Goal: Task Accomplishment & Management: Complete application form

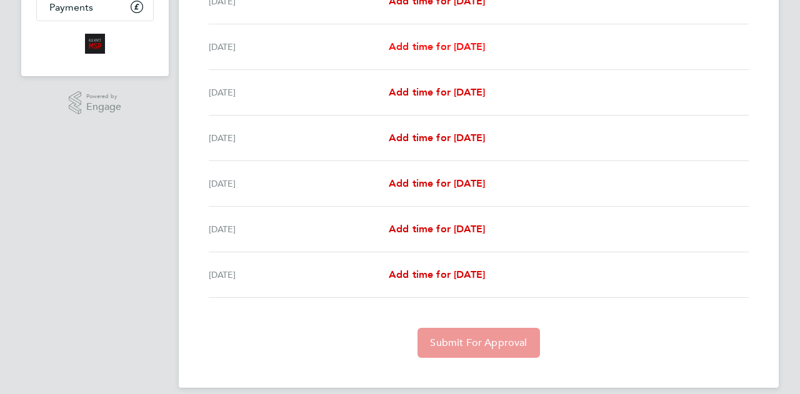
scroll to position [250, 0]
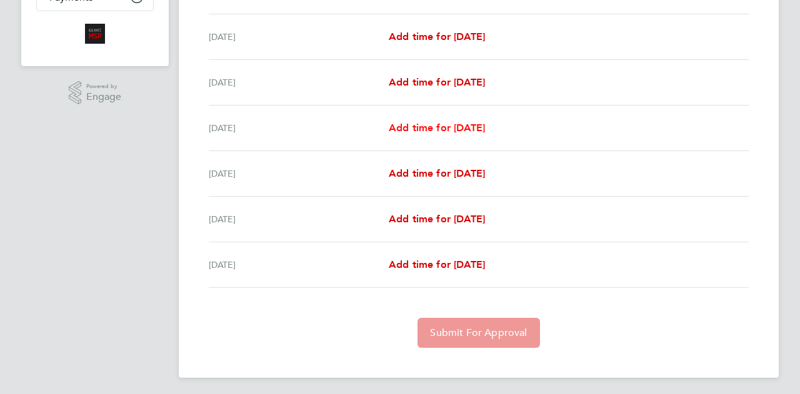
click at [415, 131] on span "Add time for [DATE]" at bounding box center [437, 128] width 96 height 12
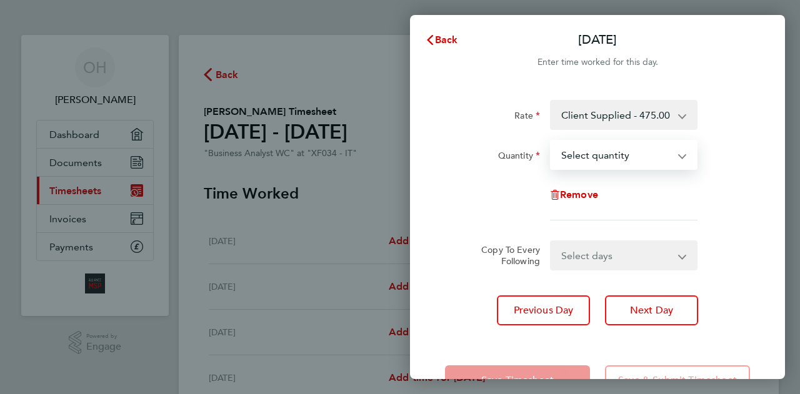
click at [609, 152] on select "Select quantity 0.5 1" at bounding box center [616, 154] width 130 height 27
select select "1"
click at [551, 141] on select "Select quantity 0.5 1" at bounding box center [616, 154] width 130 height 27
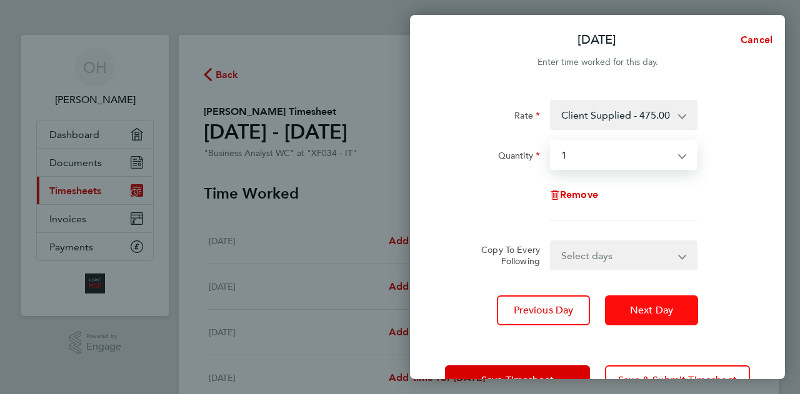
drag, startPoint x: 628, startPoint y: 302, endPoint x: 626, endPoint y: 289, distance: 13.3
click at [628, 301] on button "Next Day" at bounding box center [651, 311] width 93 height 30
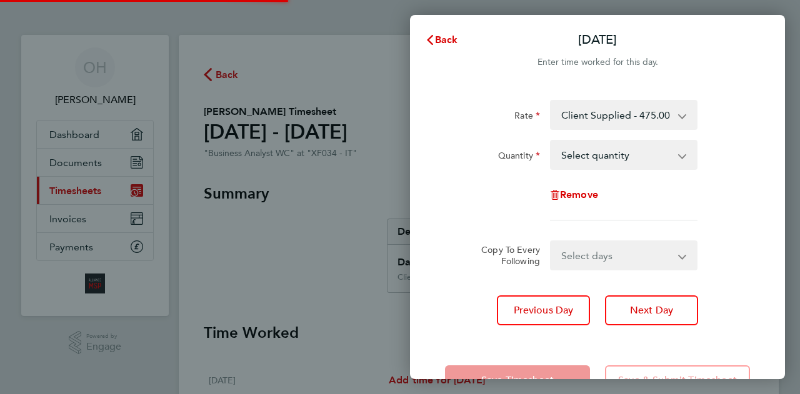
click at [587, 160] on select "Select quantity 0.5 1" at bounding box center [616, 154] width 130 height 27
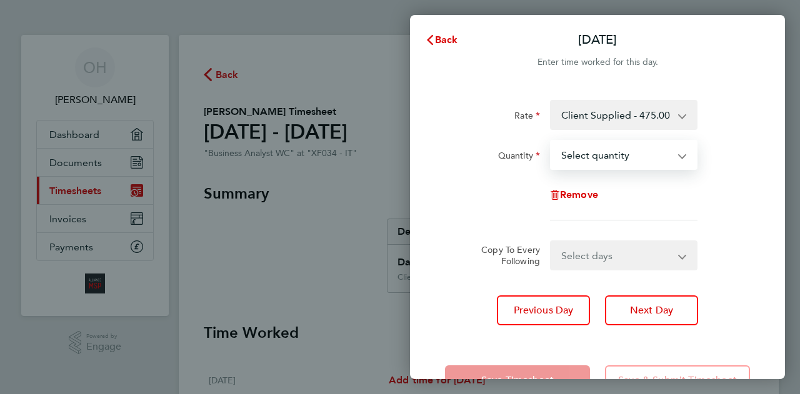
select select "1"
click at [551, 141] on select "Select quantity 0.5 1" at bounding box center [616, 154] width 130 height 27
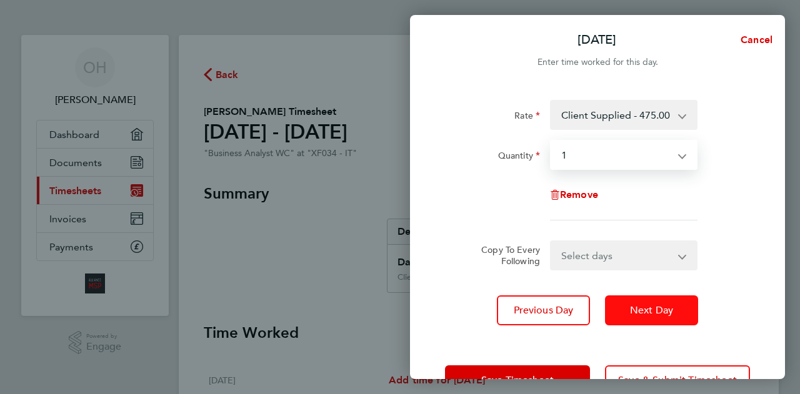
drag, startPoint x: 629, startPoint y: 317, endPoint x: 600, endPoint y: 241, distance: 80.9
click at [630, 316] on button "Next Day" at bounding box center [651, 311] width 93 height 30
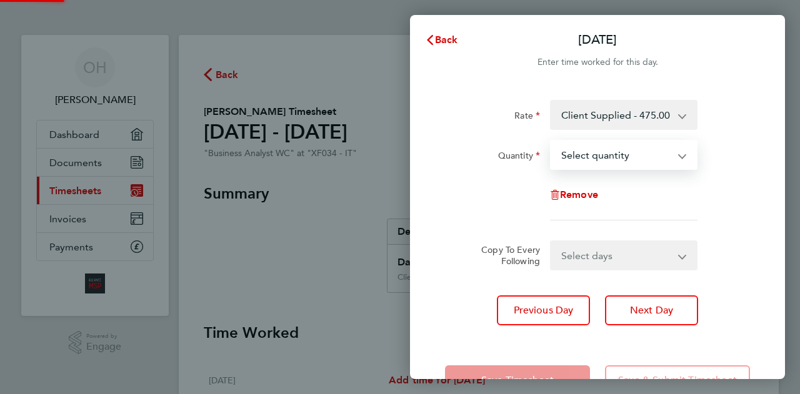
click at [566, 161] on select "Select quantity 0.5 1" at bounding box center [616, 154] width 130 height 27
select select "1"
click at [551, 141] on select "Select quantity 0.5 1" at bounding box center [616, 154] width 130 height 27
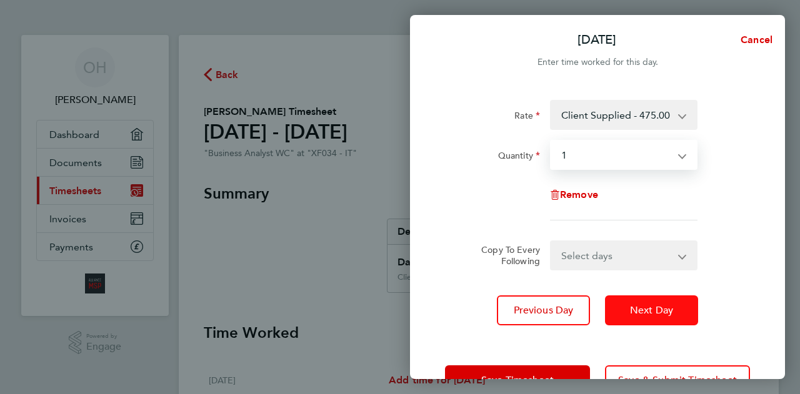
click at [646, 318] on button "Next Day" at bounding box center [651, 311] width 93 height 30
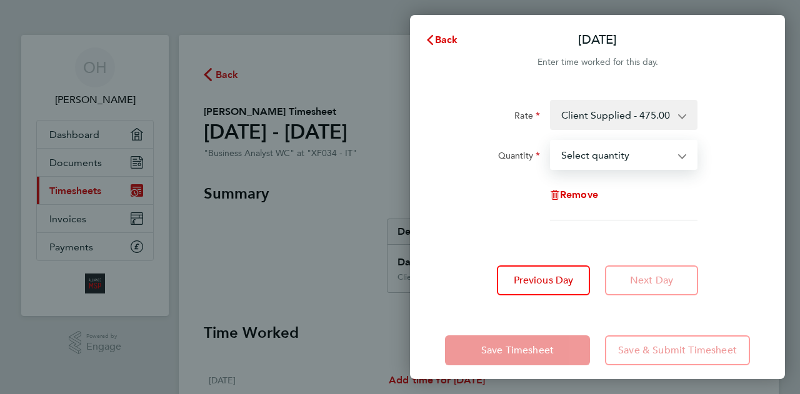
click at [578, 163] on select "Select quantity 0.5 1" at bounding box center [616, 154] width 130 height 27
select select "1"
click at [551, 141] on select "Select quantity 0.5 1" at bounding box center [616, 154] width 130 height 27
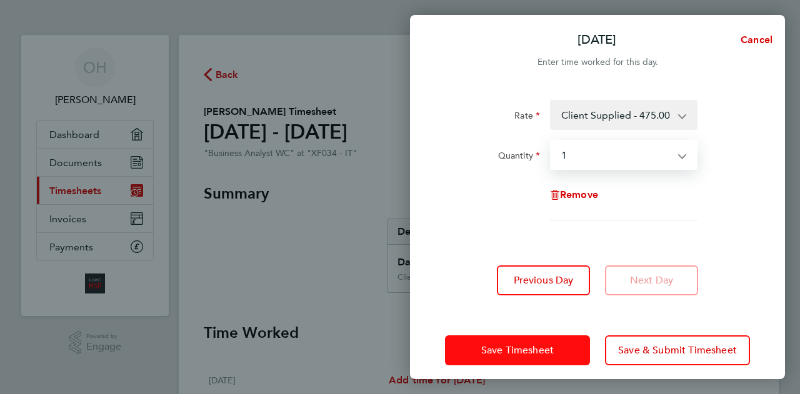
click at [535, 350] on span "Save Timesheet" at bounding box center [517, 350] width 72 height 12
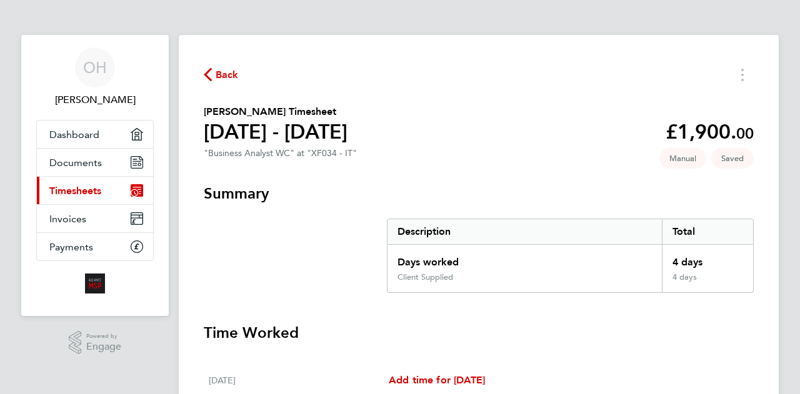
click at [220, 75] on span "Back" at bounding box center [227, 74] width 23 height 15
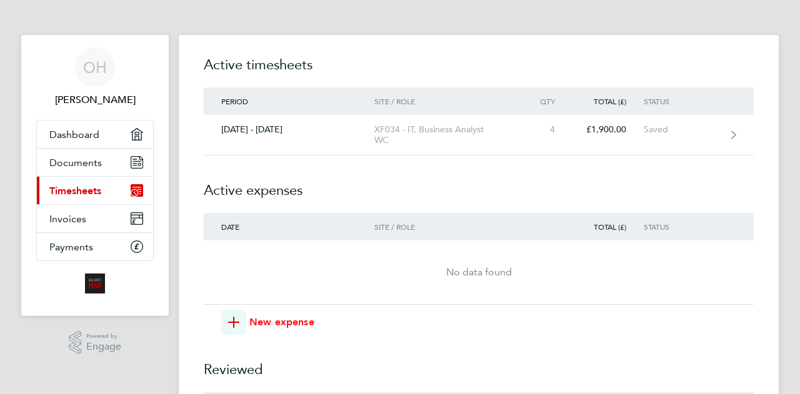
click at [239, 319] on icon "button" at bounding box center [233, 322] width 11 height 11
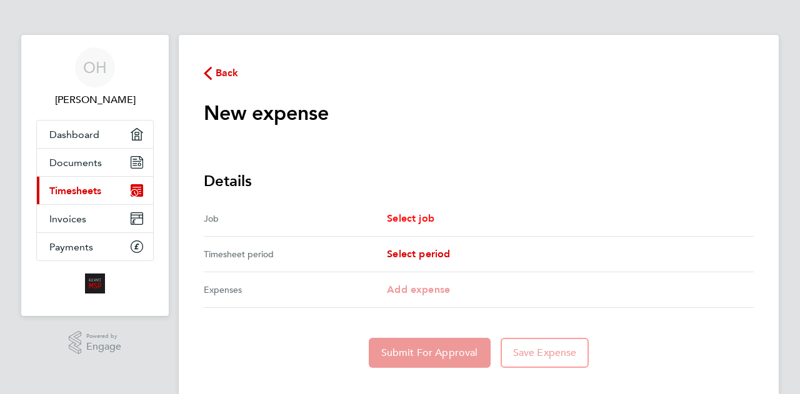
click at [409, 222] on span "Select job" at bounding box center [410, 218] width 47 height 12
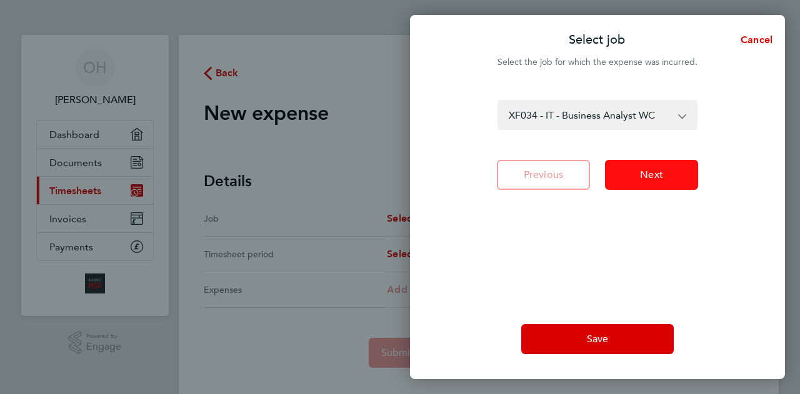
click at [654, 179] on span "Next" at bounding box center [651, 175] width 23 height 12
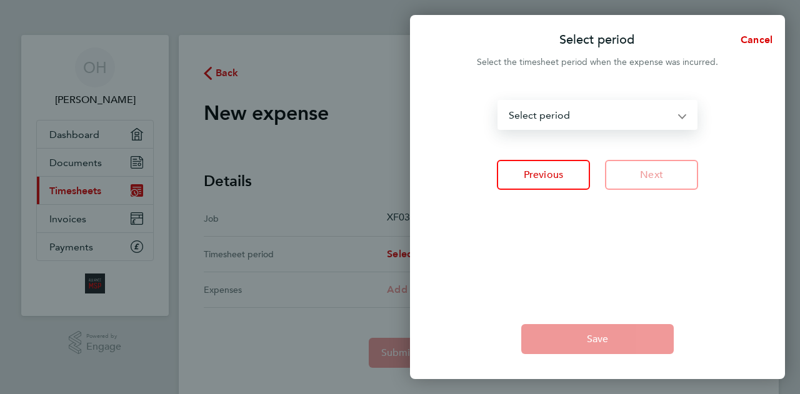
click at [585, 121] on select "[DATE] - [DATE] [DATE] - [DATE] [DATE] - [DATE] [DATE] - [DATE] [DATE] - [DATE]…" at bounding box center [590, 114] width 182 height 27
select select "16: Object"
click at [499, 101] on select "[DATE] - [DATE] [DATE] - [DATE] [DATE] - [DATE] [DATE] - [DATE] [DATE] - [DATE]…" at bounding box center [590, 114] width 182 height 27
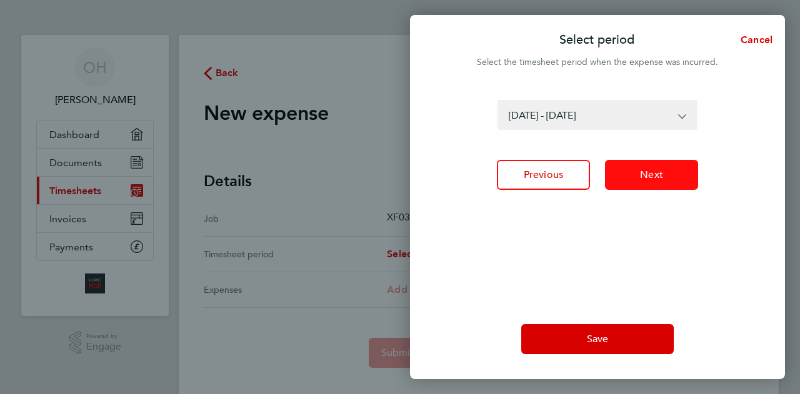
click at [639, 171] on button "Next" at bounding box center [651, 175] width 93 height 30
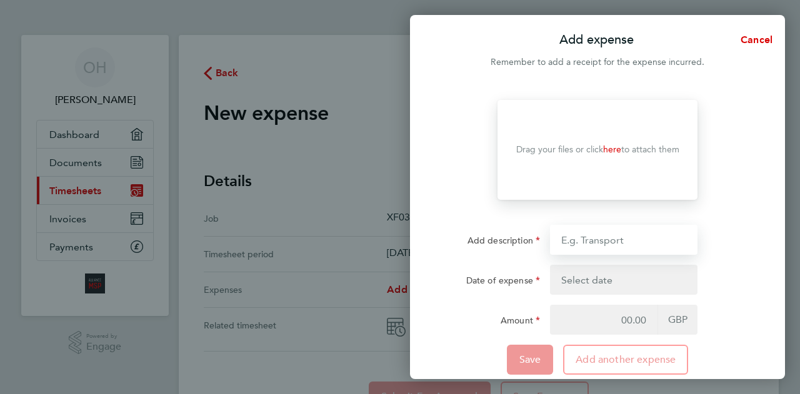
click at [570, 242] on input "Add description" at bounding box center [623, 240] width 147 height 30
type input "Mileage"
click at [581, 277] on button "button" at bounding box center [623, 280] width 147 height 30
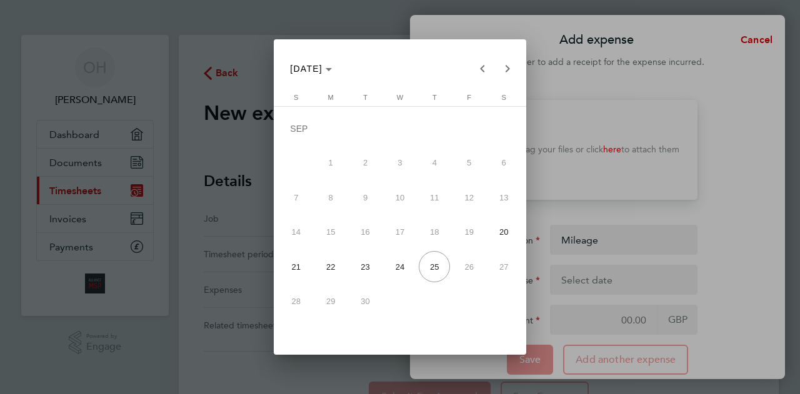
click at [402, 268] on span "24" at bounding box center [399, 266] width 31 height 31
type input "[DATE]"
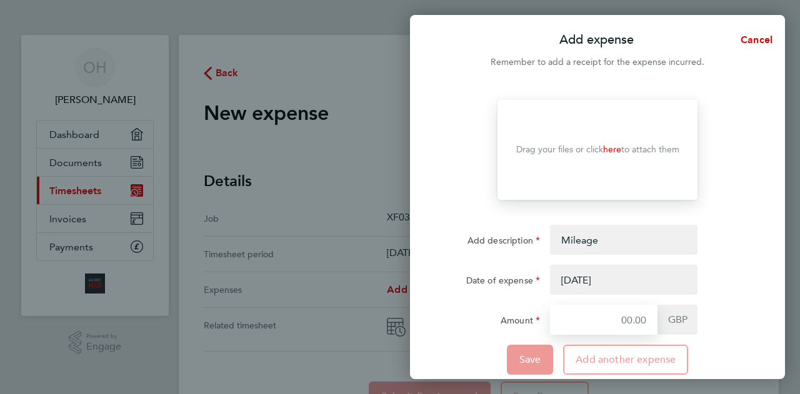
click at [630, 323] on input "Amount" at bounding box center [603, 320] width 107 height 30
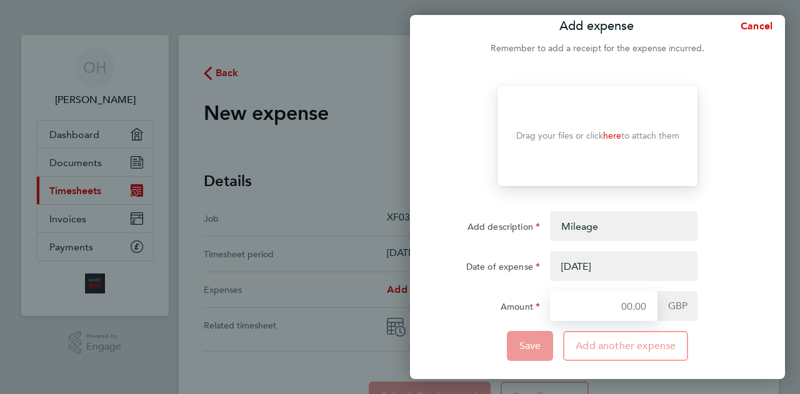
scroll to position [20, 0]
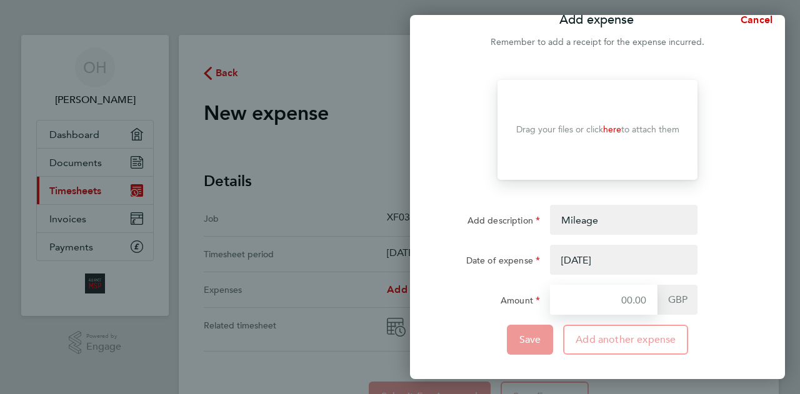
click at [630, 301] on input "Amount" at bounding box center [603, 300] width 107 height 30
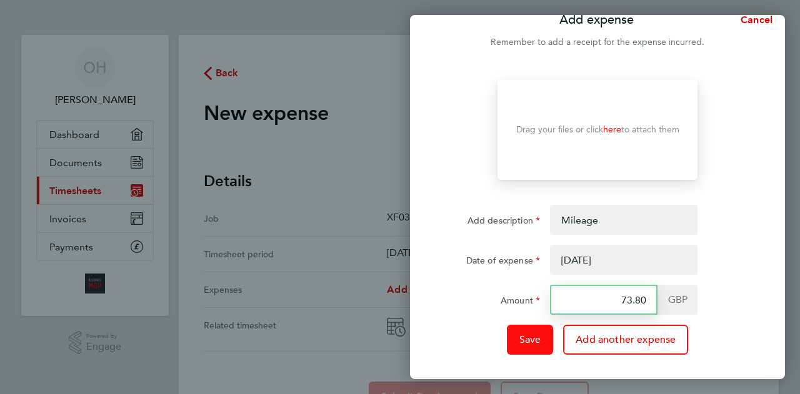
type input "73.80"
click at [530, 332] on button "Save" at bounding box center [530, 340] width 47 height 30
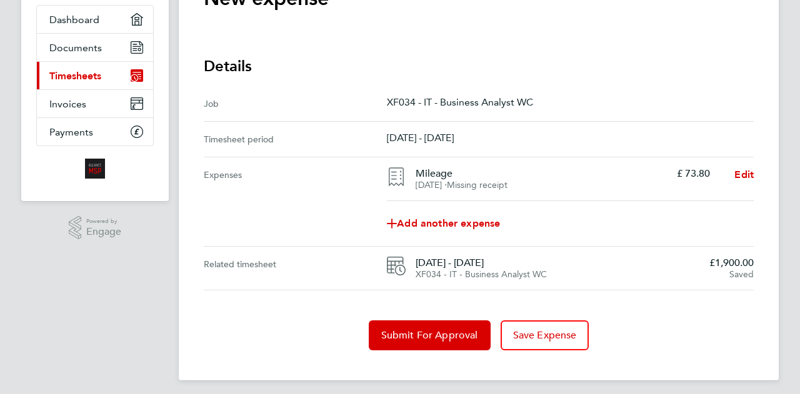
scroll to position [120, 0]
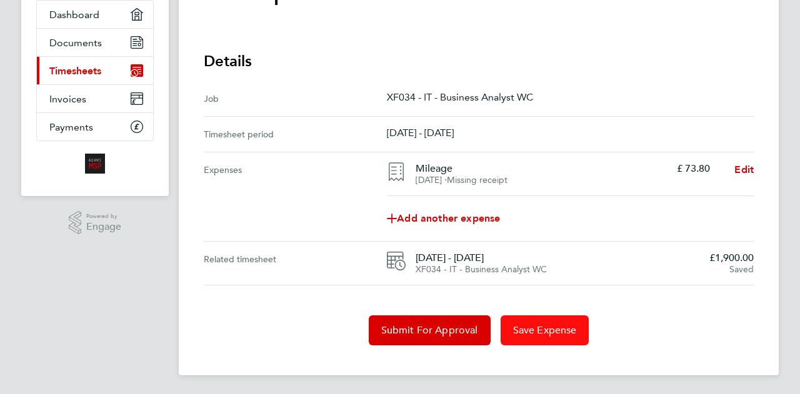
click at [567, 324] on span "Save Expense" at bounding box center [545, 330] width 64 height 12
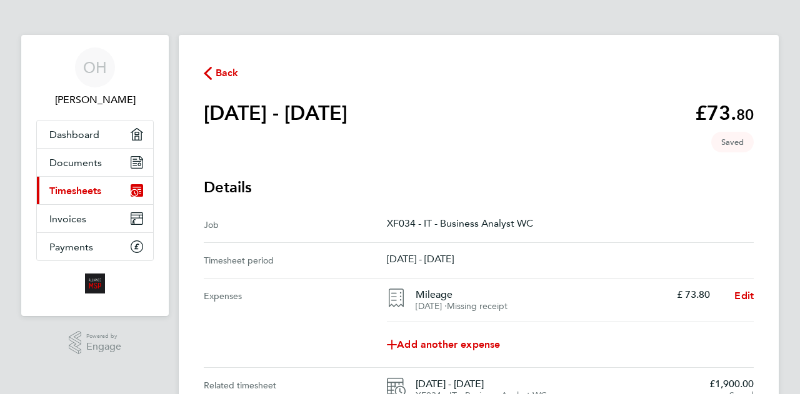
click at [81, 191] on span "Timesheets" at bounding box center [75, 191] width 52 height 12
